Goal: Communication & Community: Answer question/provide support

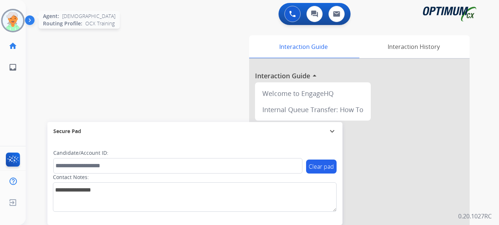
click at [17, 22] on img at bounding box center [13, 20] width 21 height 21
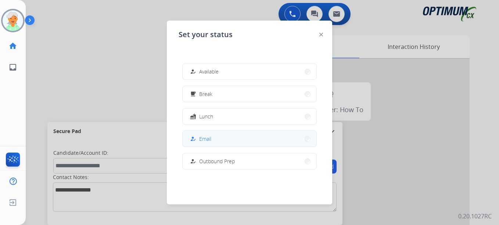
click at [205, 140] on span "Email" at bounding box center [205, 139] width 12 height 8
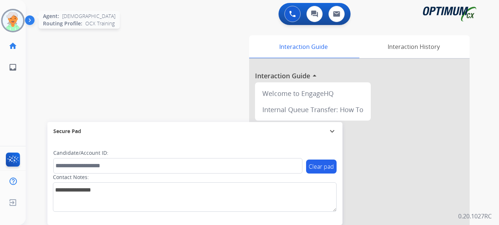
click at [10, 21] on img at bounding box center [13, 20] width 21 height 21
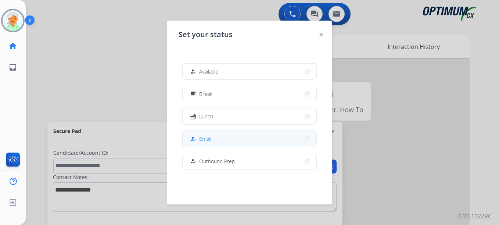
click at [232, 138] on button "how_to_reg Email" at bounding box center [250, 139] width 134 height 16
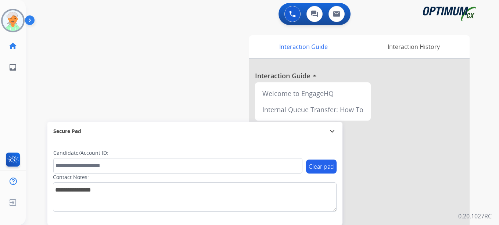
click at [204, 179] on div "Contact Notes:" at bounding box center [195, 192] width 284 height 38
click at [8, 24] on img at bounding box center [13, 20] width 21 height 21
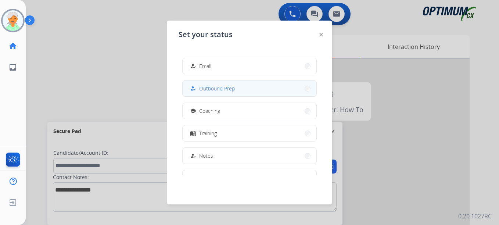
scroll to position [74, 0]
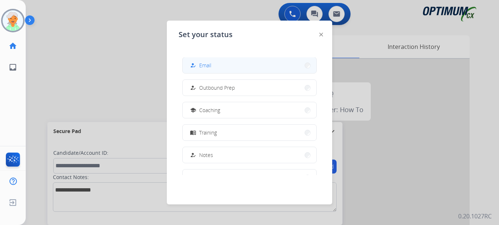
click at [202, 68] on span "Email" at bounding box center [205, 65] width 12 height 8
